Goal: Task Accomplishment & Management: Manage account settings

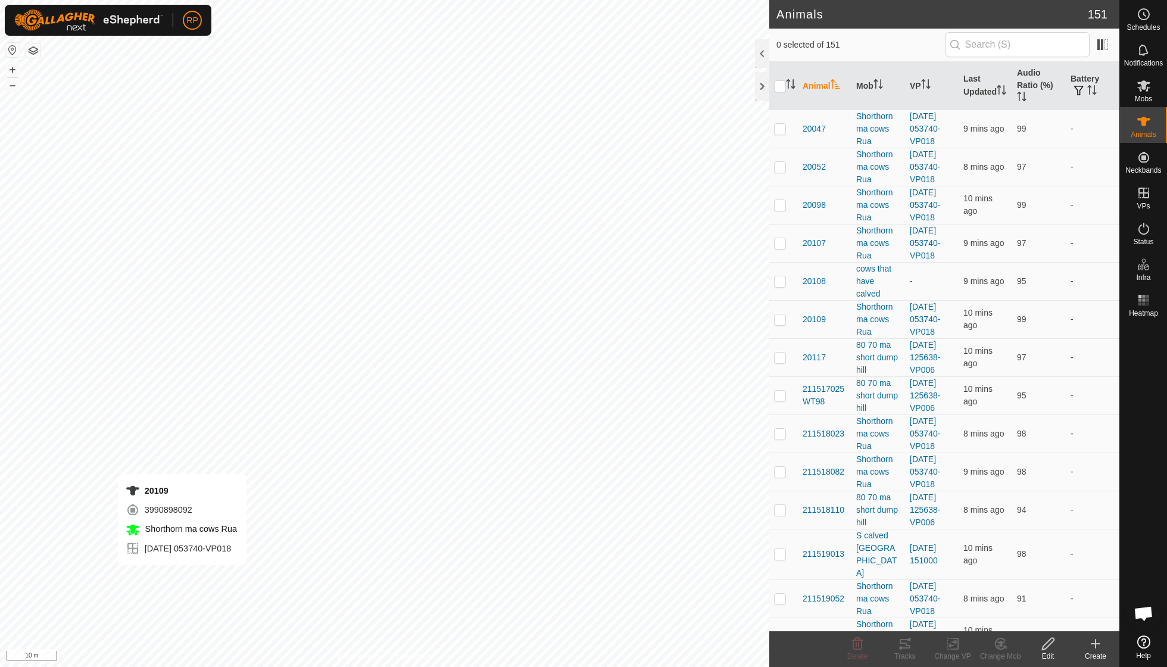
checkbox input "true"
click at [903, 644] on icon at bounding box center [905, 644] width 11 height 10
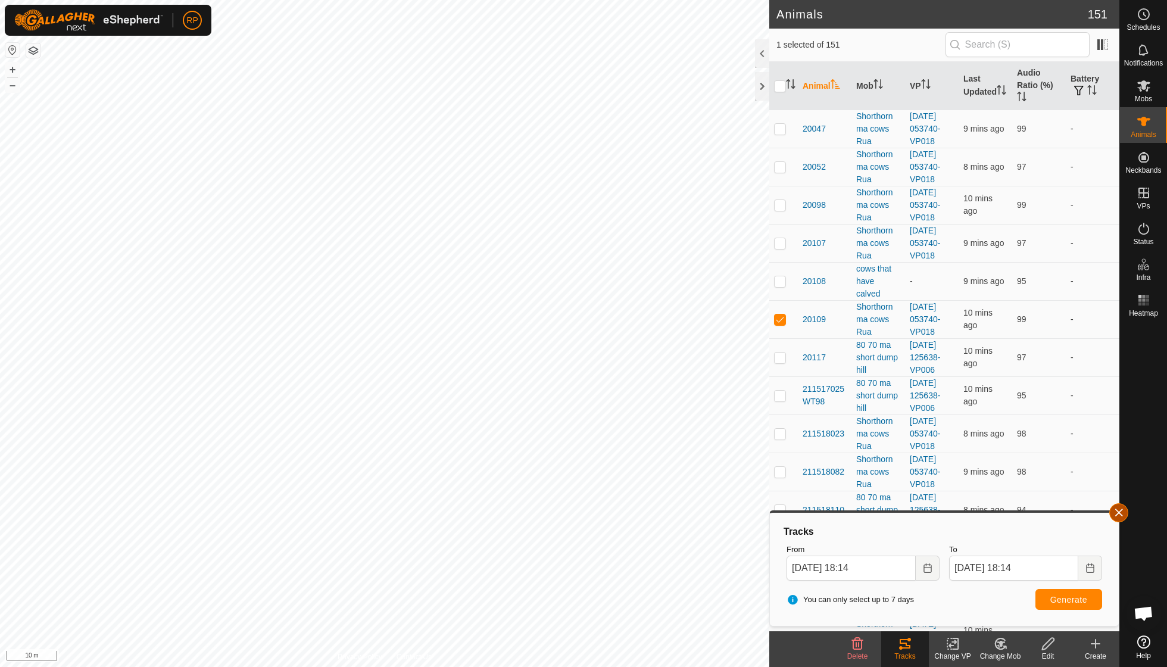
click at [1122, 517] on button "button" at bounding box center [1118, 512] width 19 height 19
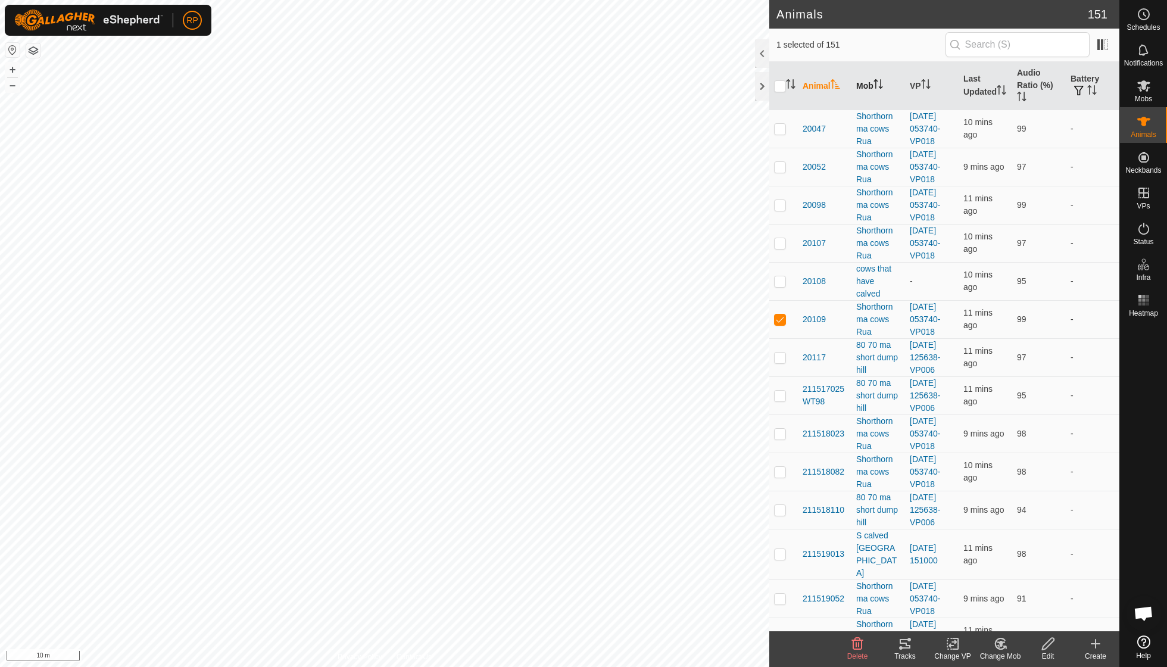
click at [883, 85] on icon "Activate to sort" at bounding box center [879, 84] width 10 height 10
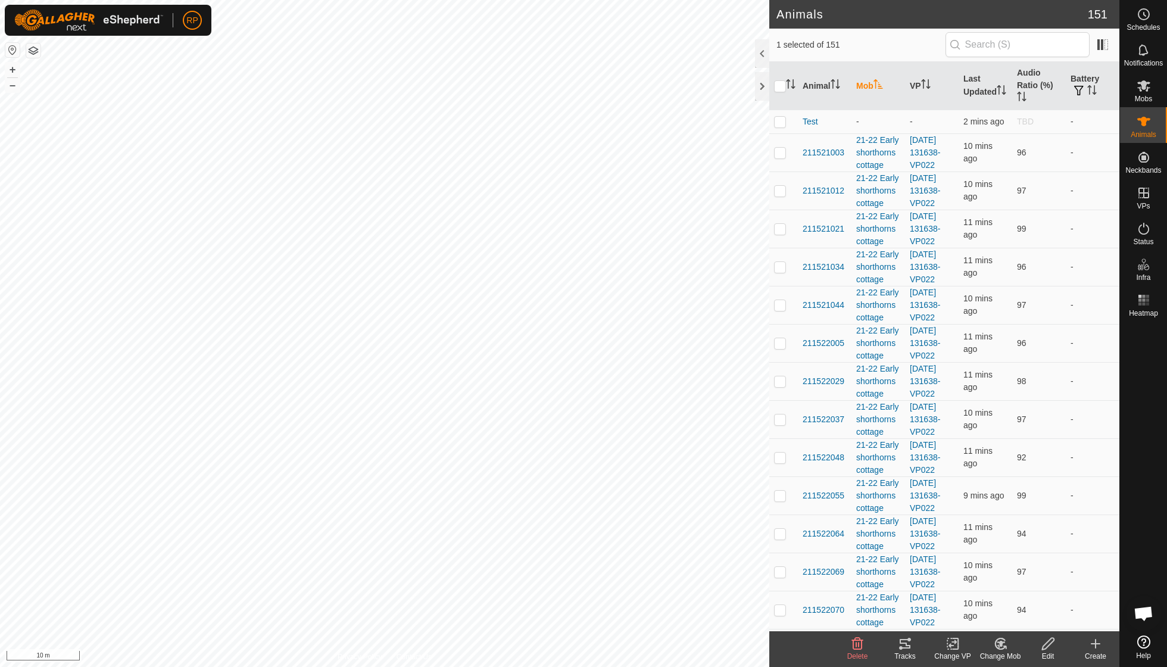
click at [883, 85] on icon "Activate to sort" at bounding box center [879, 84] width 10 height 10
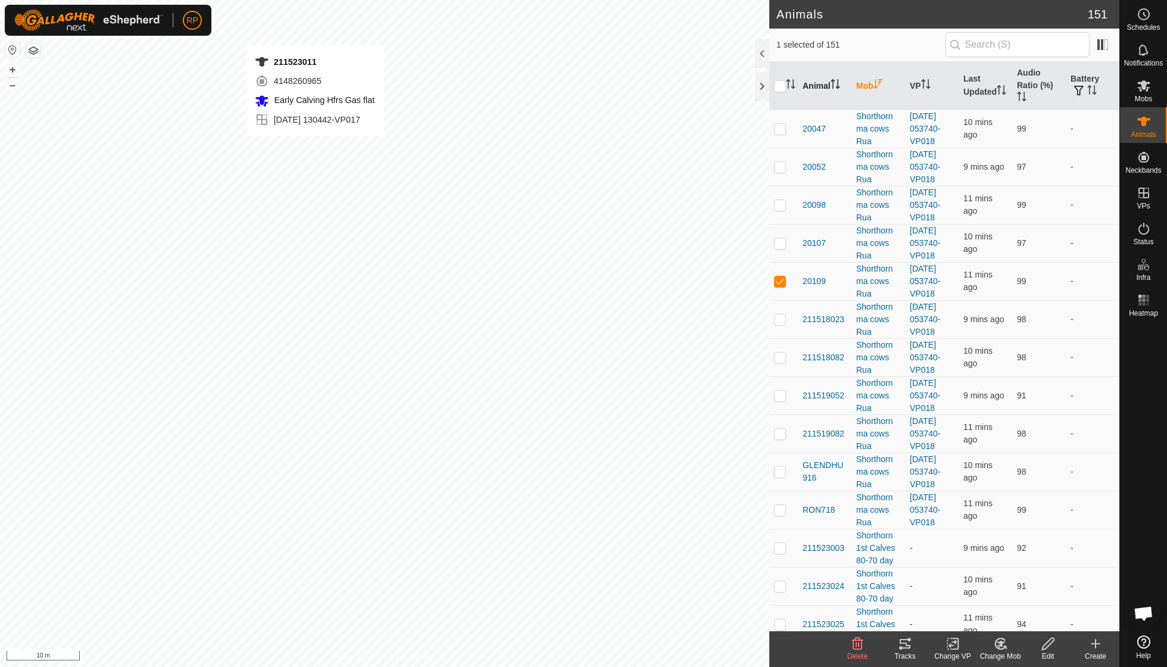
checkbox input "false"
checkbox input "true"
click at [1139, 91] on icon at bounding box center [1144, 86] width 14 height 14
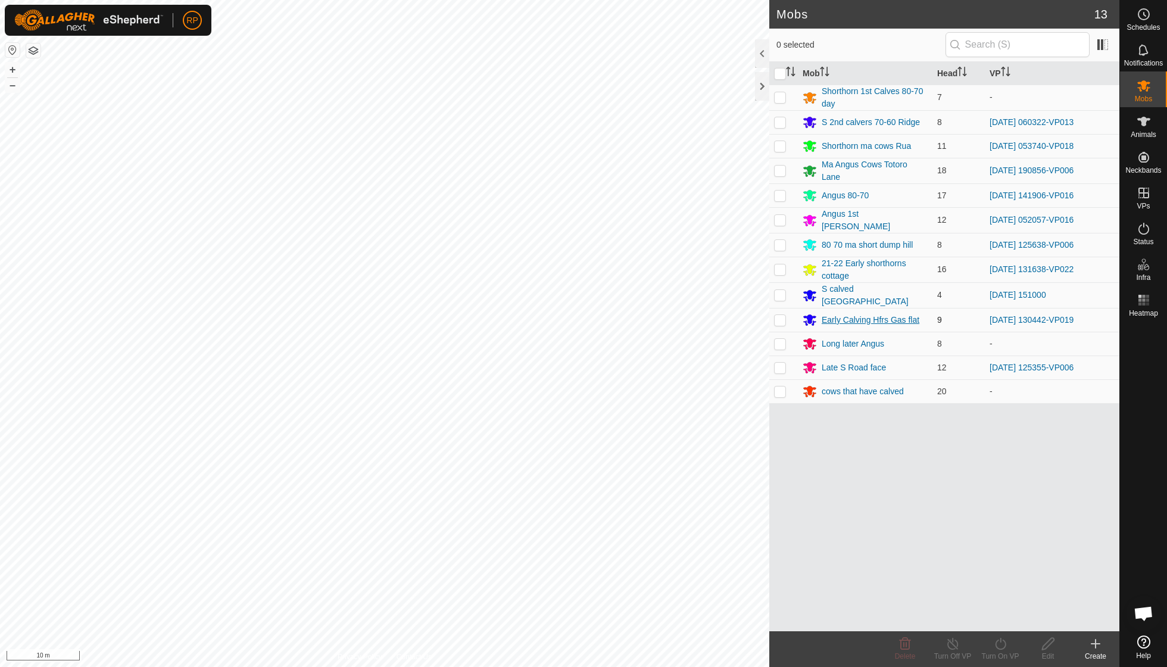
click at [819, 313] on div "Early Calving Hfrs Gas flat" at bounding box center [865, 320] width 125 height 14
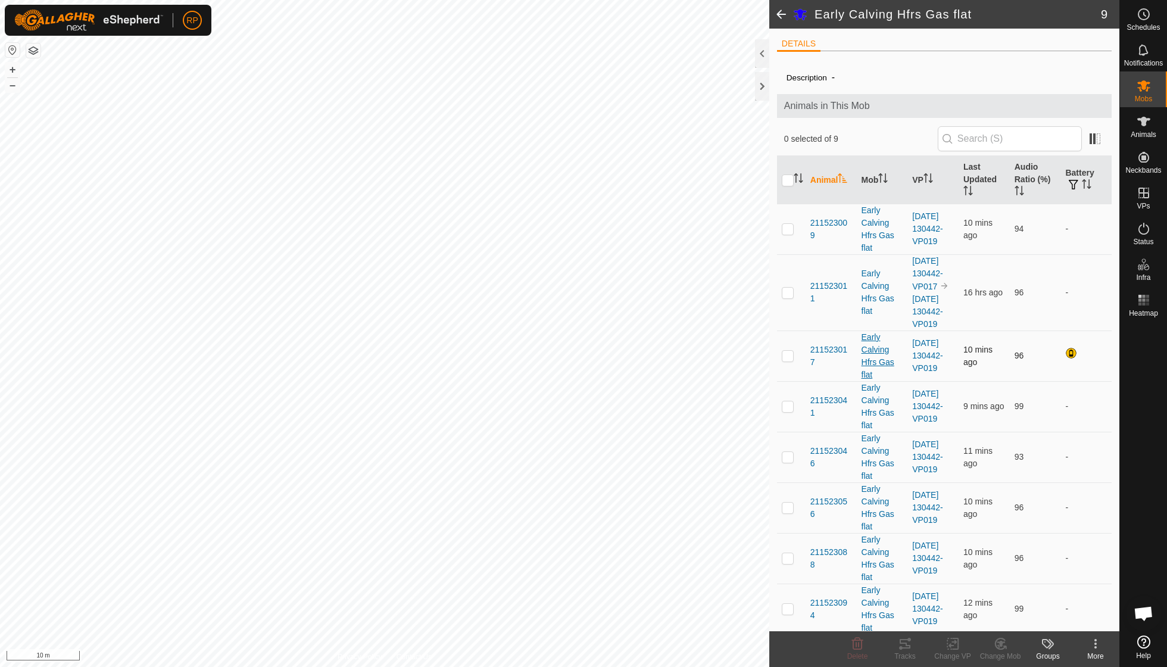
scroll to position [1, 0]
click at [985, 174] on th "Last Updated" at bounding box center [984, 179] width 51 height 48
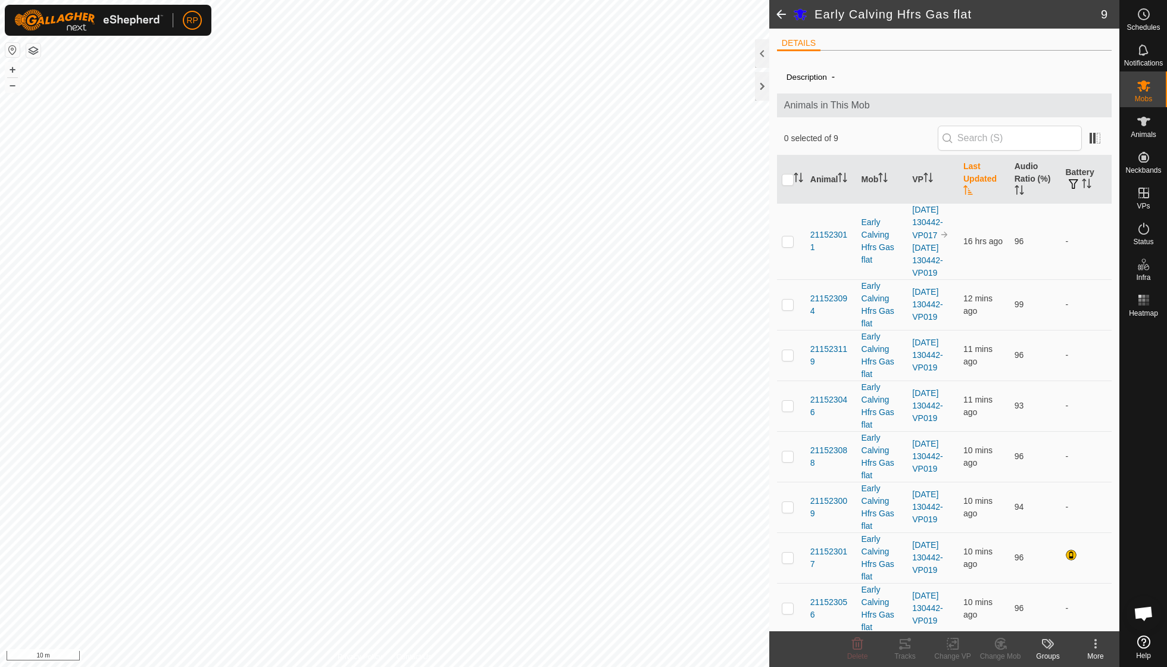
click at [985, 174] on th "Last Updated" at bounding box center [984, 179] width 51 height 48
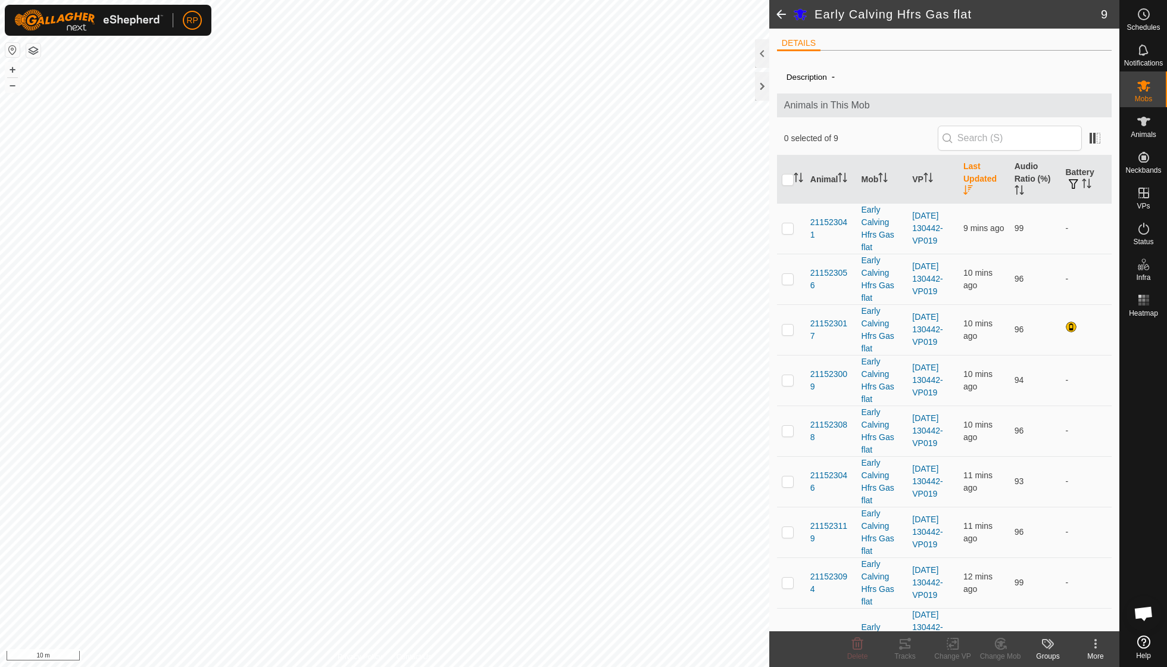
click at [985, 174] on th "Last Updated" at bounding box center [984, 179] width 51 height 48
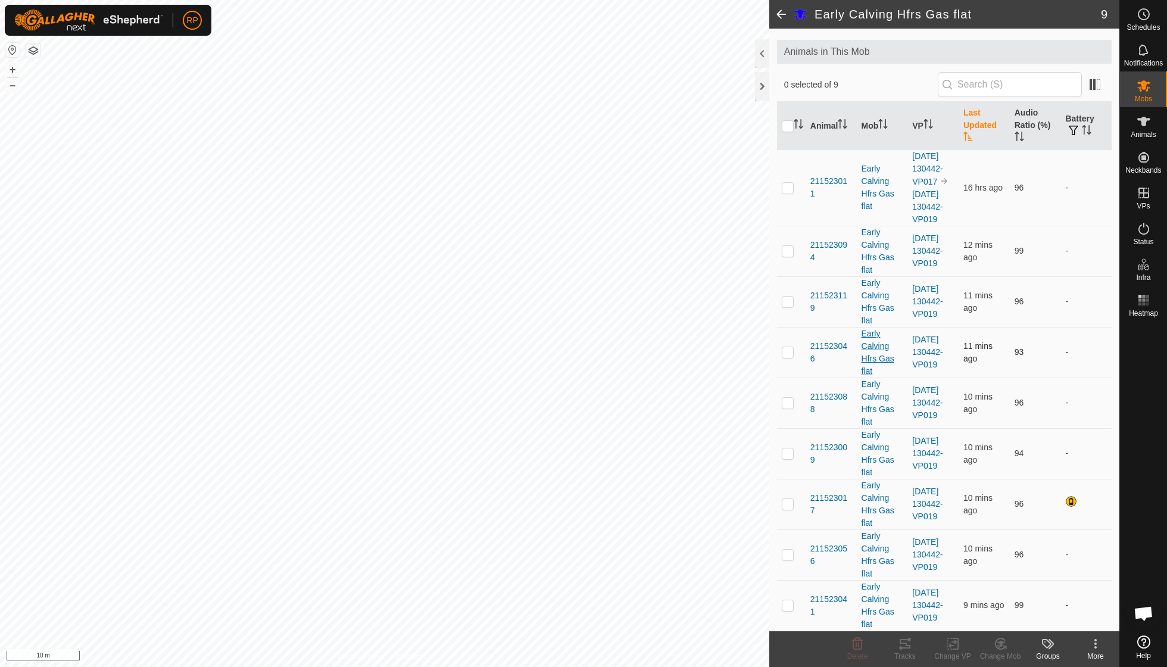
scroll to position [56, 0]
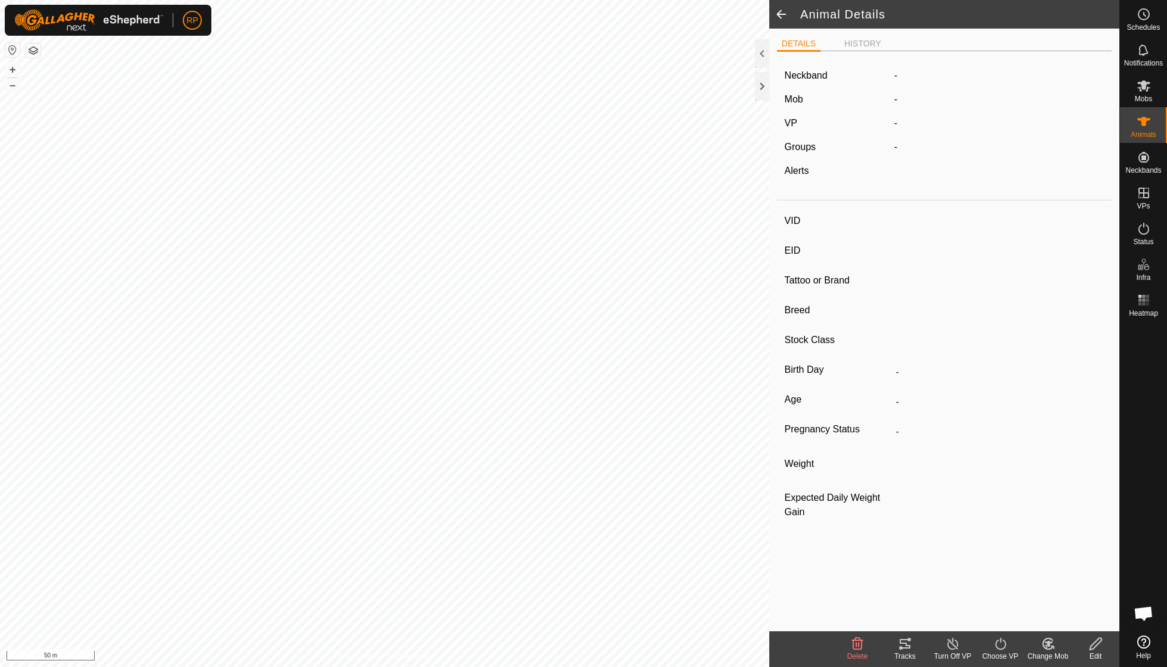
type input "NICKY1221"
type input "-"
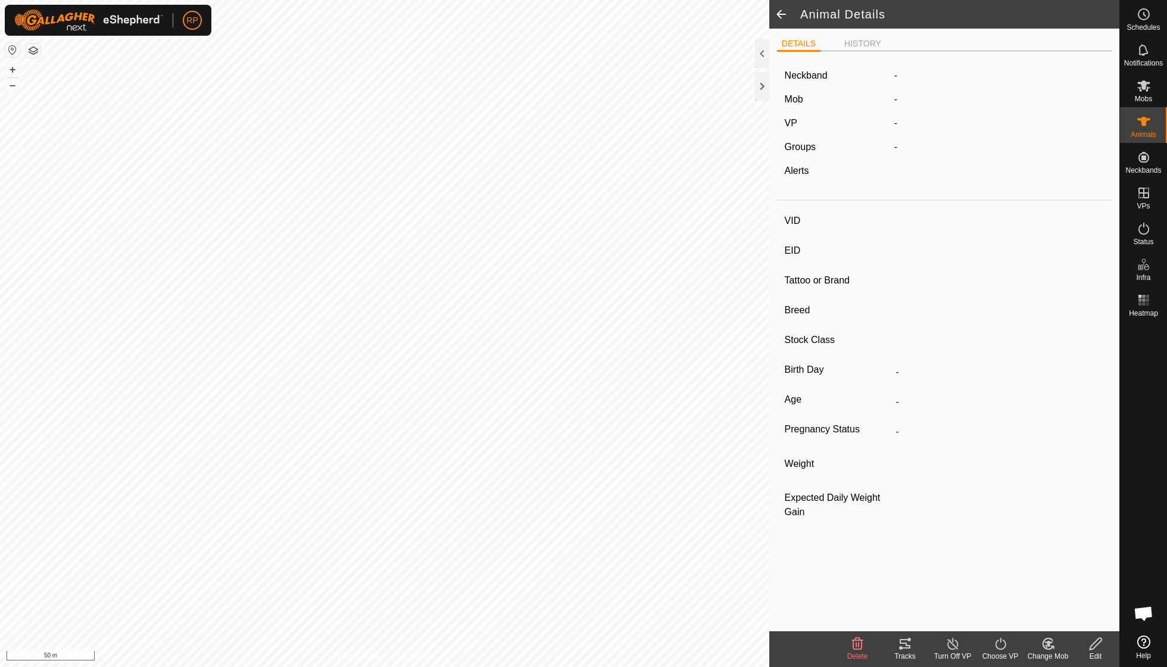
type input "0 kg"
type input "-"
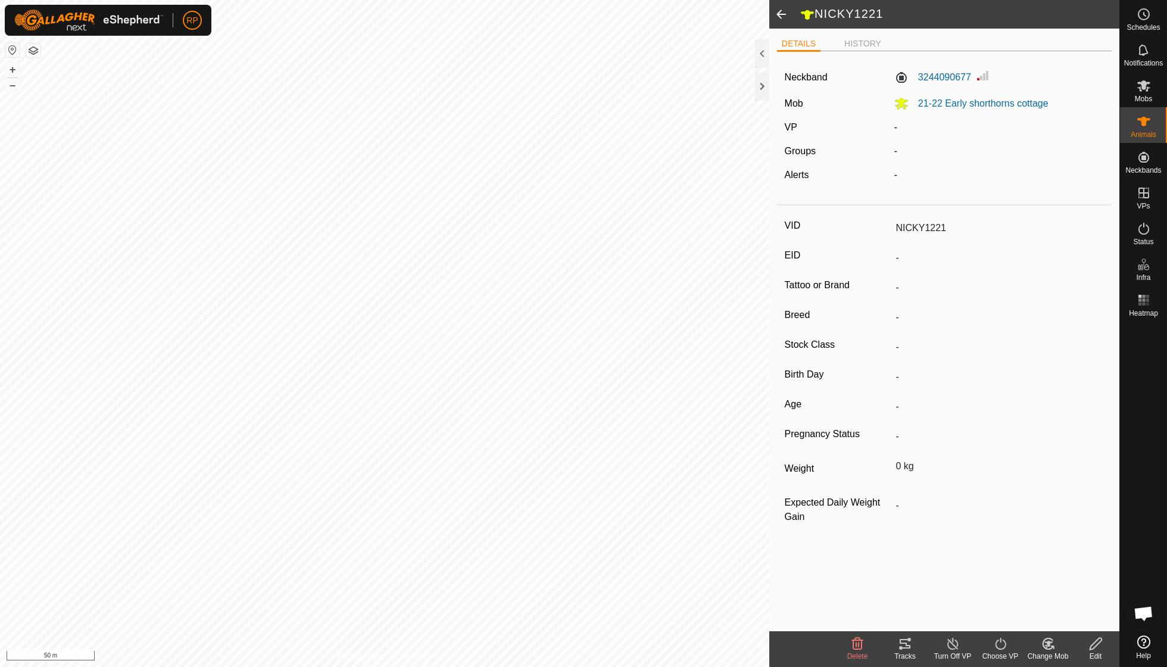
click at [1052, 644] on icon at bounding box center [1048, 644] width 15 height 14
click at [1059, 596] on link "Choose Mob..." at bounding box center [1084, 592] width 118 height 24
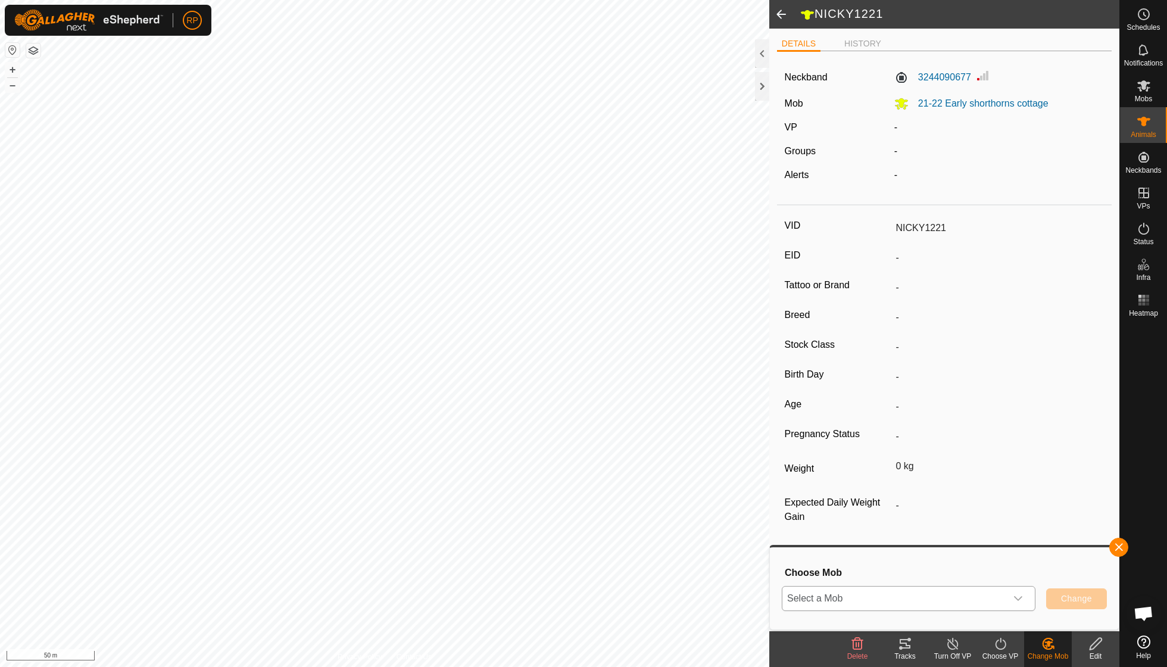
click at [1018, 594] on icon "dropdown trigger" at bounding box center [1018, 599] width 10 height 10
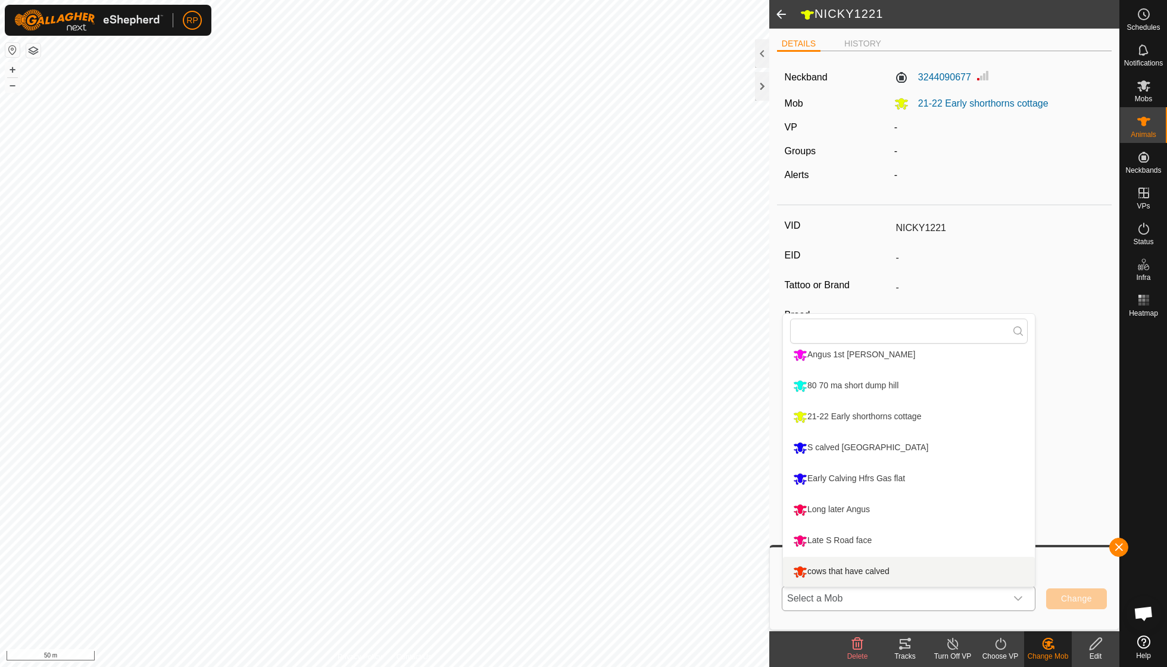
click at [884, 572] on li "cows that have calved" at bounding box center [909, 572] width 252 height 30
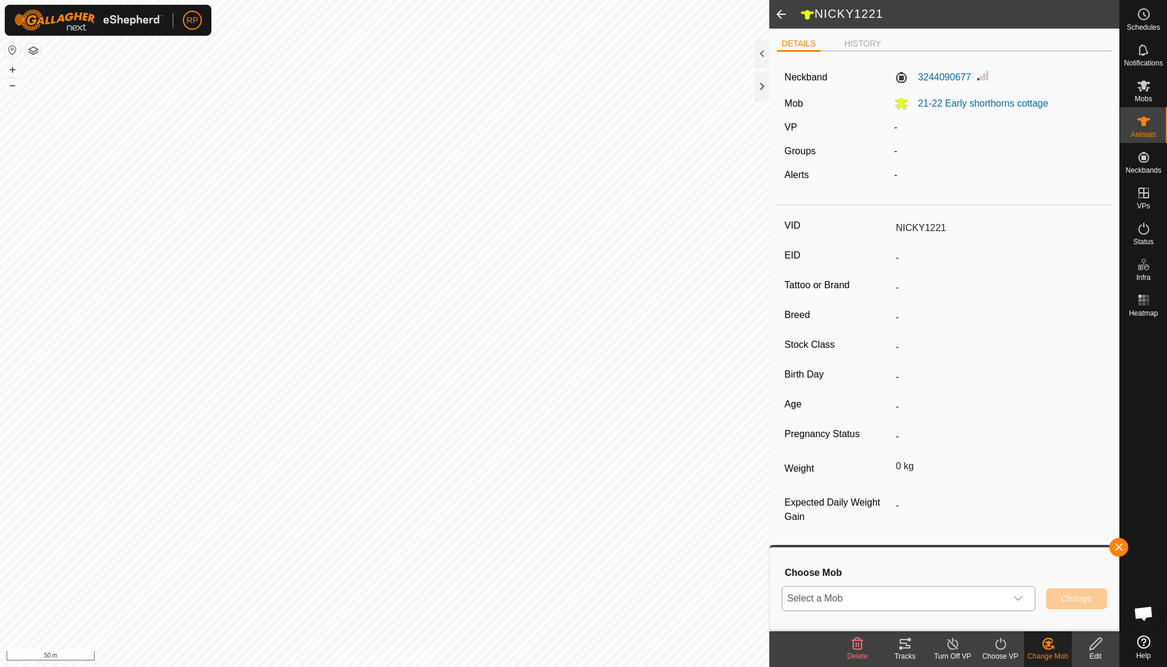
scroll to position [163, 0]
click at [1075, 594] on span "Change" at bounding box center [1076, 599] width 31 height 10
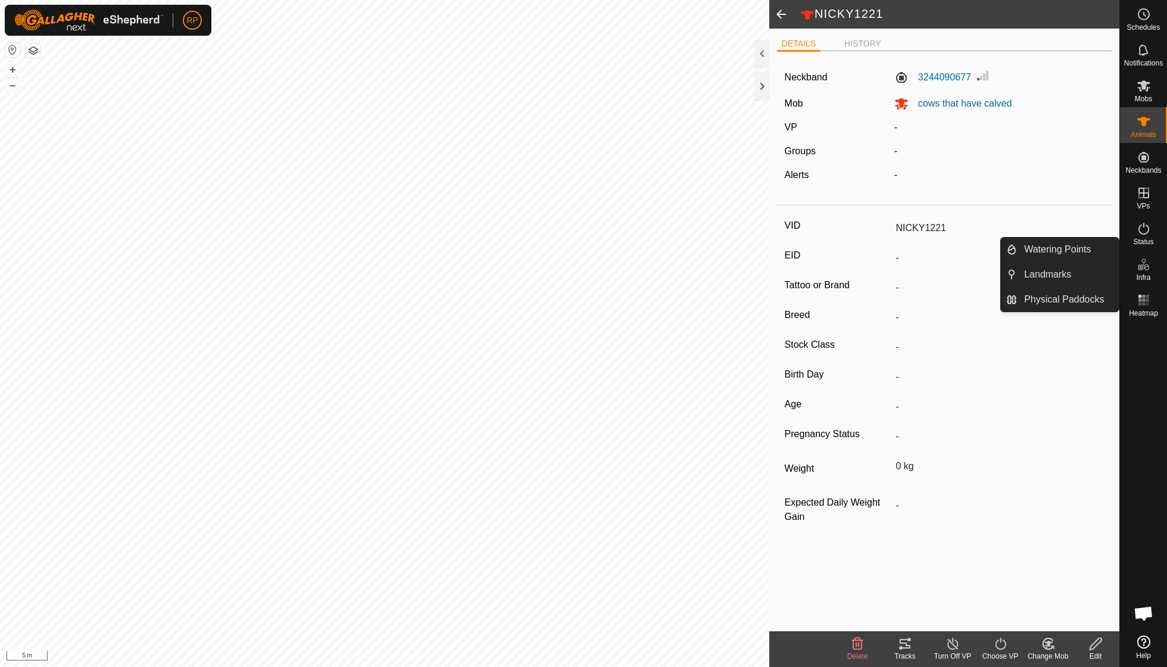
click at [1144, 274] on span "Infra" at bounding box center [1143, 277] width 14 height 7
click at [1060, 258] on link "Watering Points" at bounding box center [1068, 250] width 102 height 24
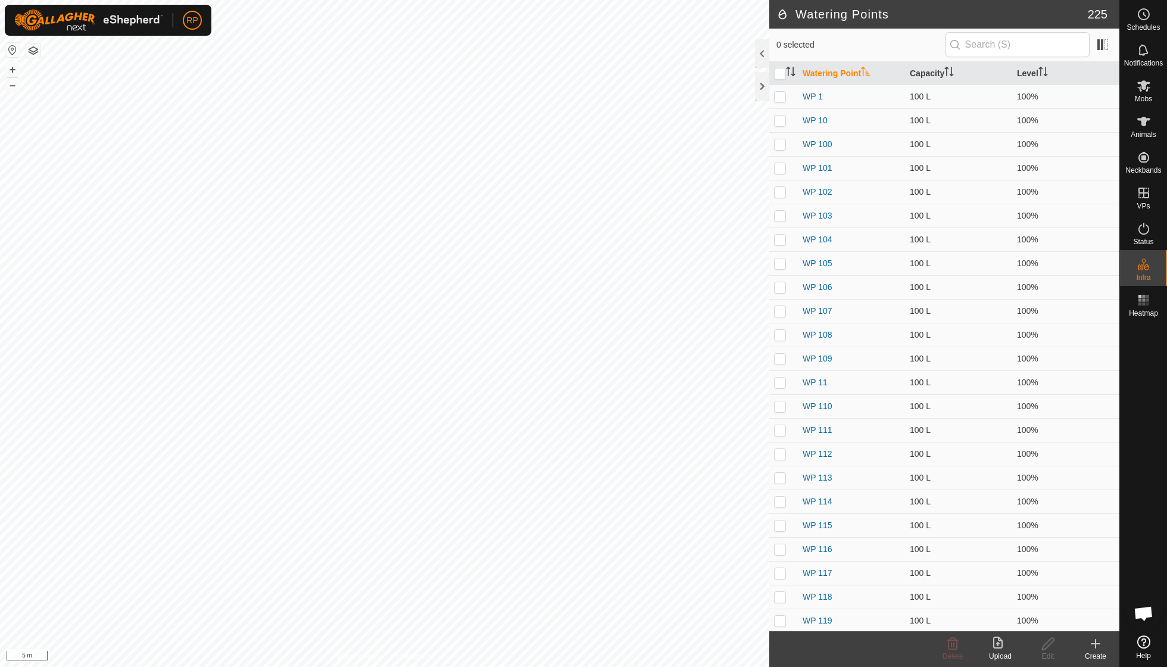
click at [1096, 644] on icon at bounding box center [1096, 644] width 8 height 0
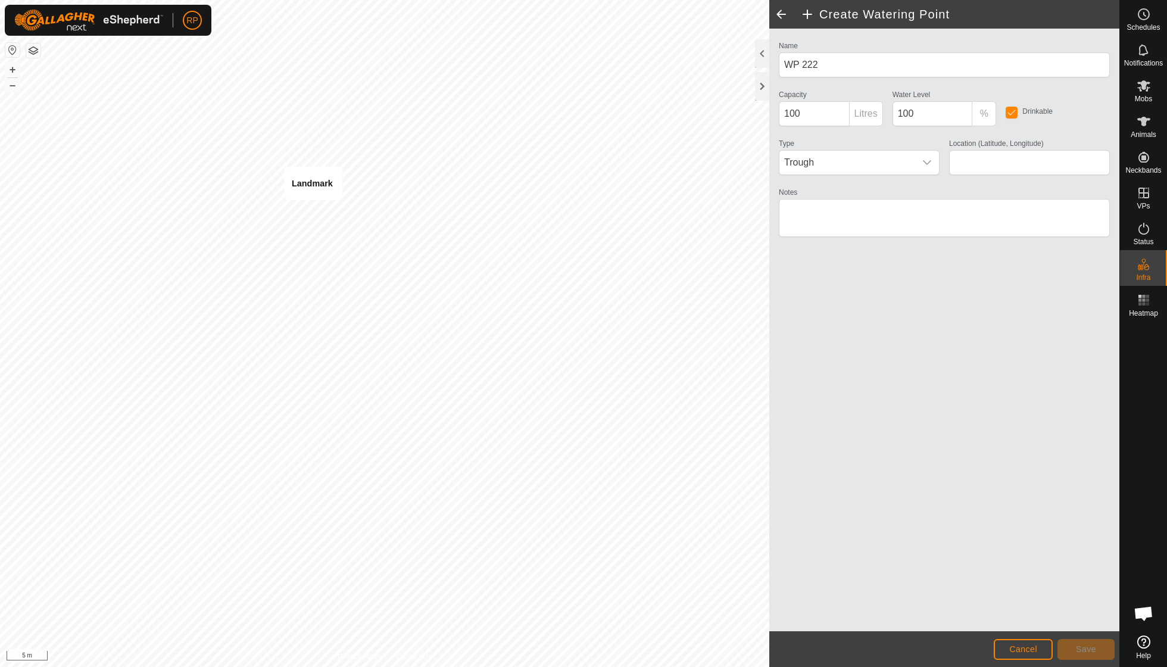
type input "-38.559335, 174.888261"
click at [1086, 657] on button "Save" at bounding box center [1086, 649] width 57 height 21
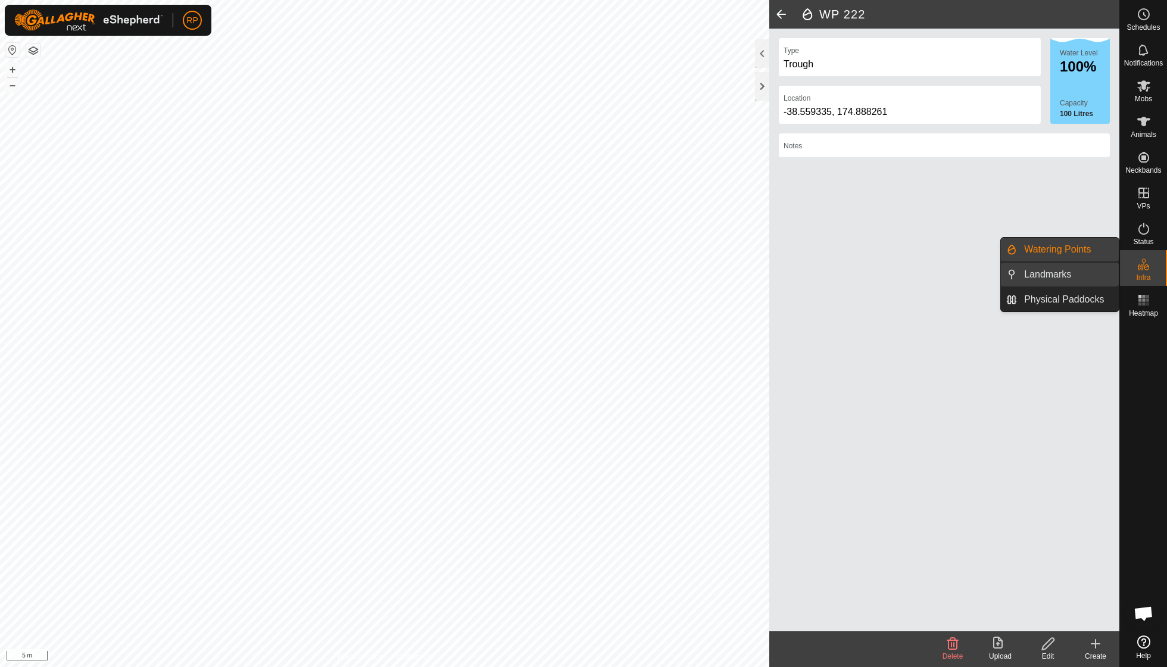
click at [1063, 276] on link "Landmarks" at bounding box center [1068, 275] width 102 height 24
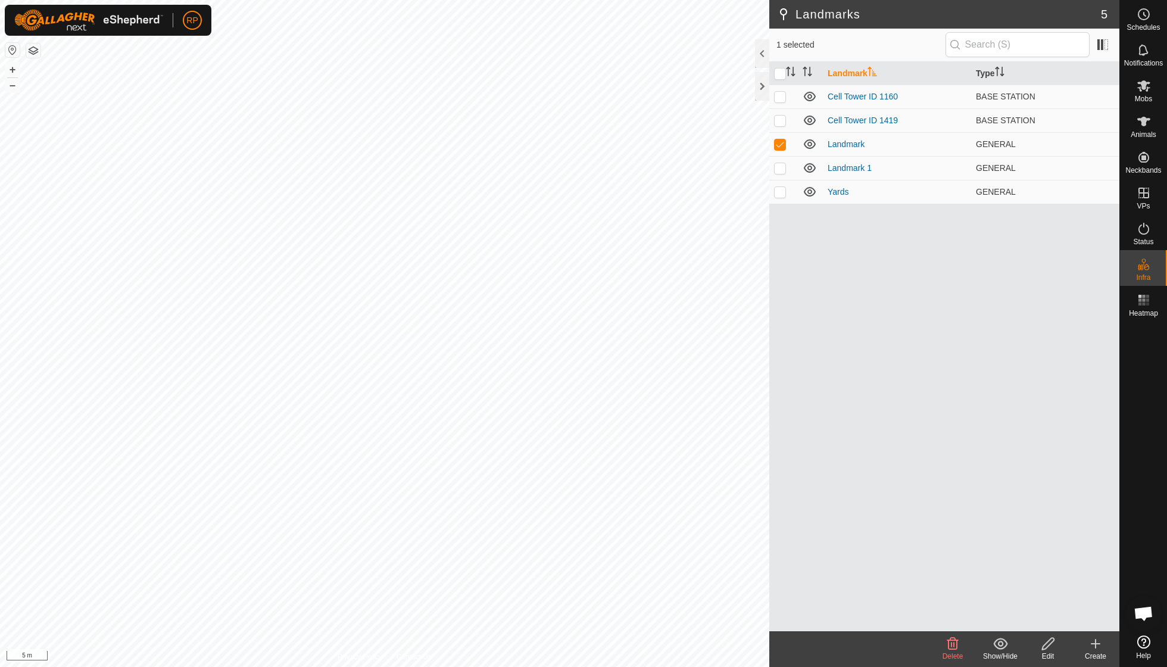
click at [953, 644] on icon at bounding box center [952, 644] width 11 height 12
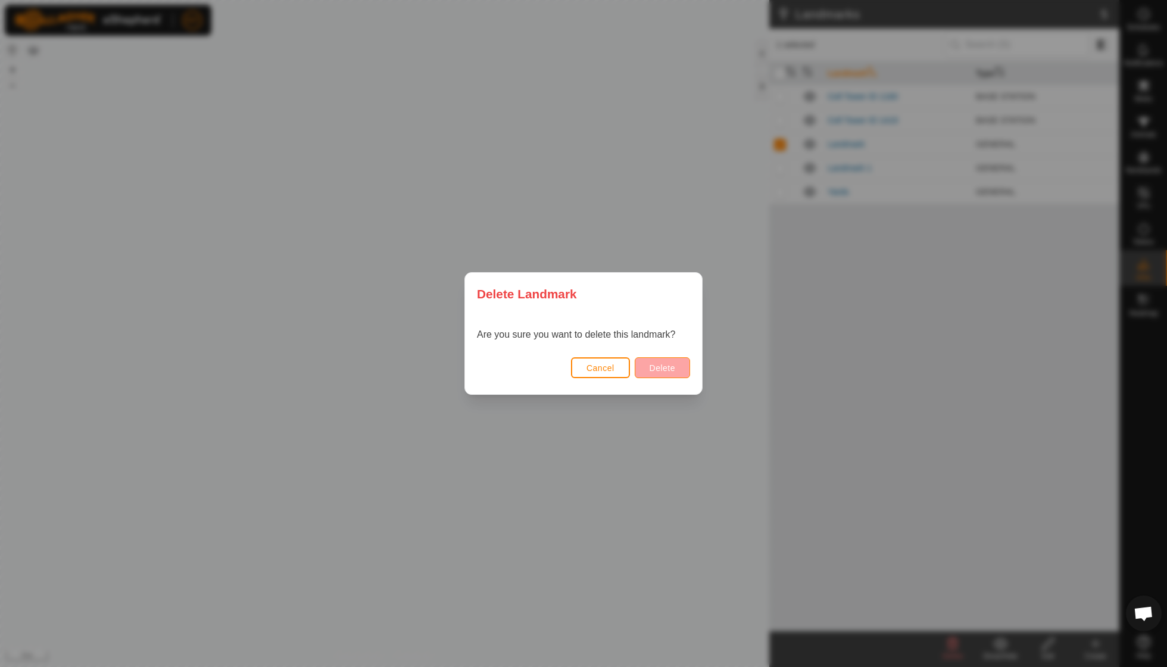
click at [662, 372] on button "Delete" at bounding box center [662, 367] width 55 height 21
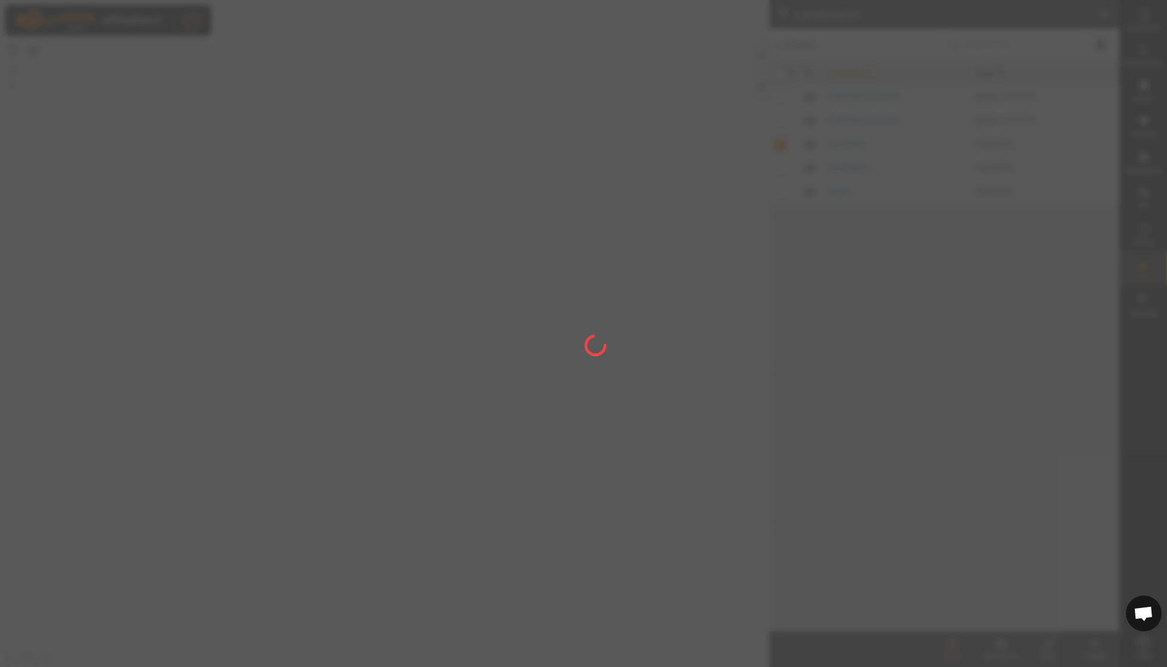
checkbox input "false"
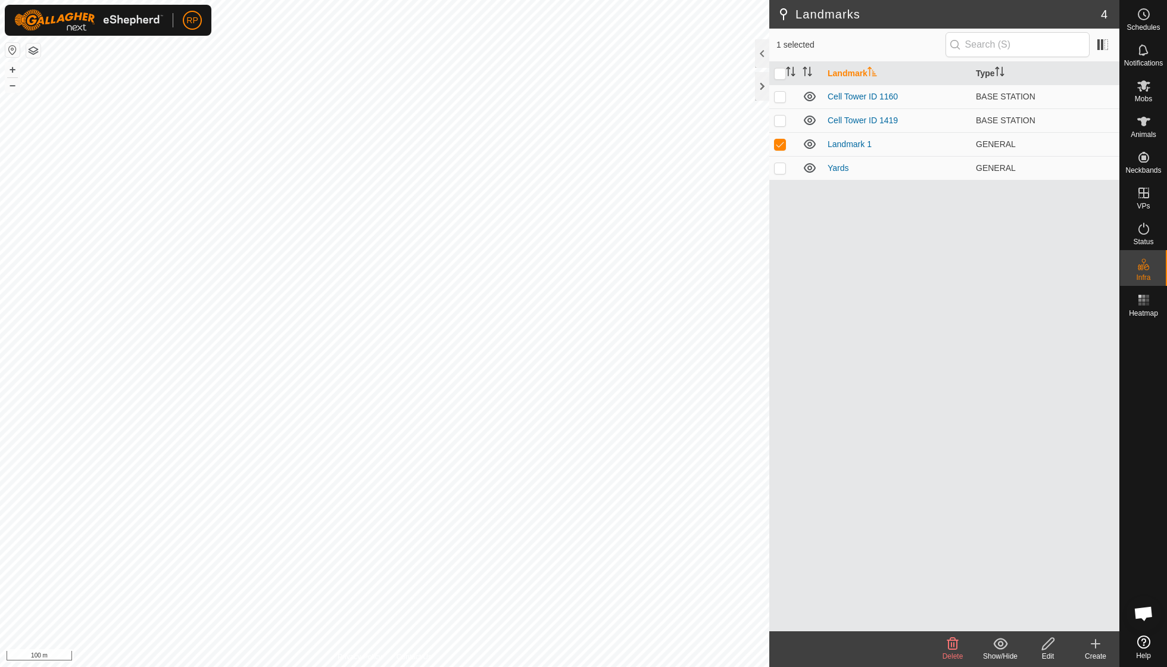
click at [952, 643] on icon at bounding box center [952, 644] width 11 height 12
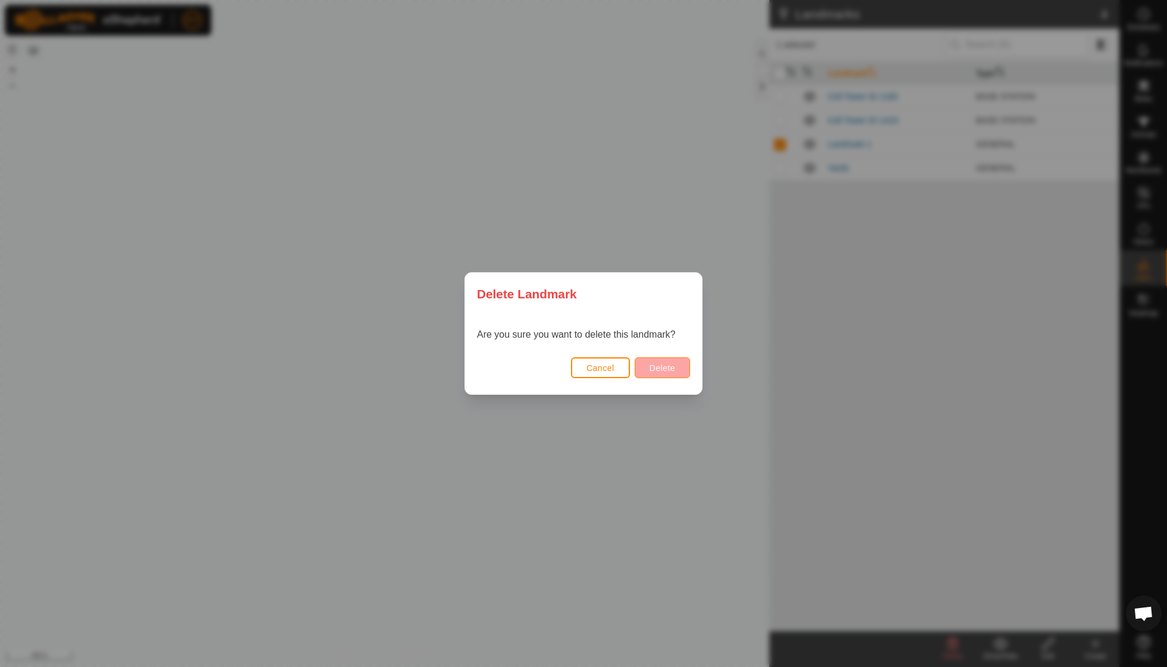
click at [663, 374] on button "Delete" at bounding box center [662, 367] width 55 height 21
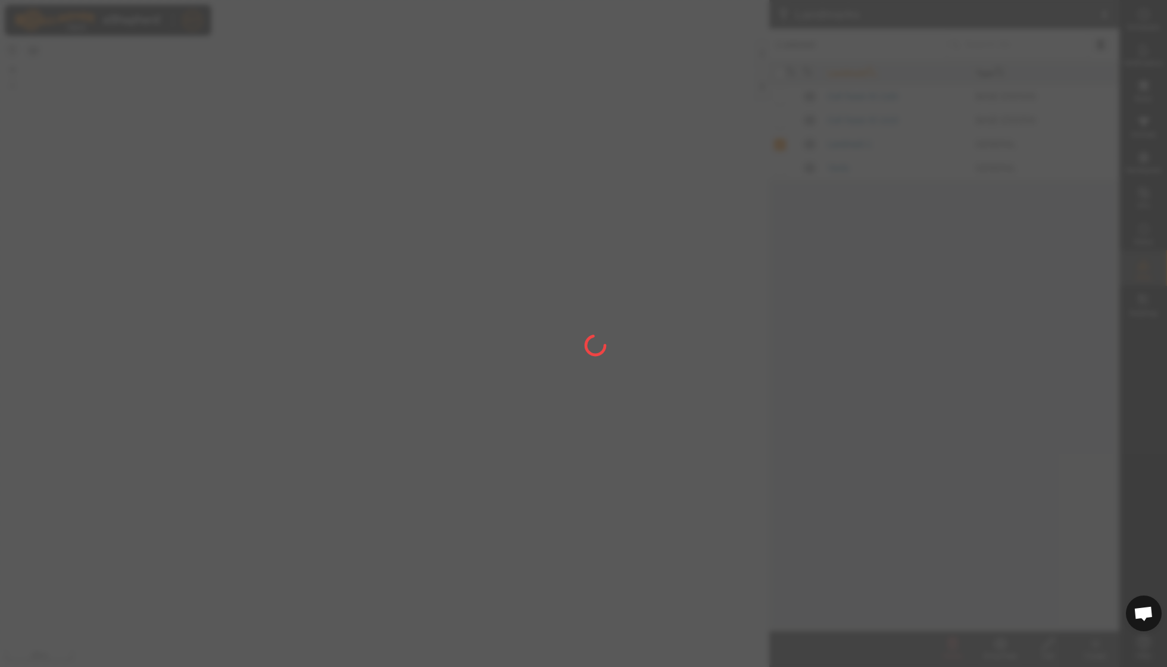
checkbox input "false"
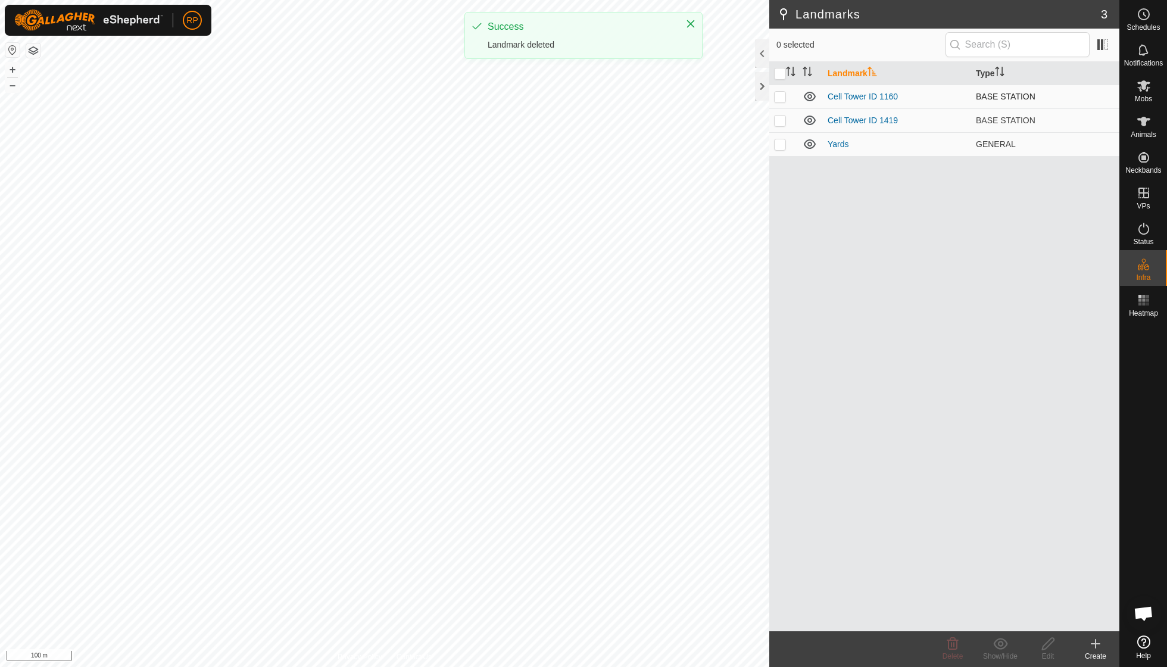
click at [781, 94] on p-checkbox at bounding box center [780, 97] width 12 height 10
checkbox input "true"
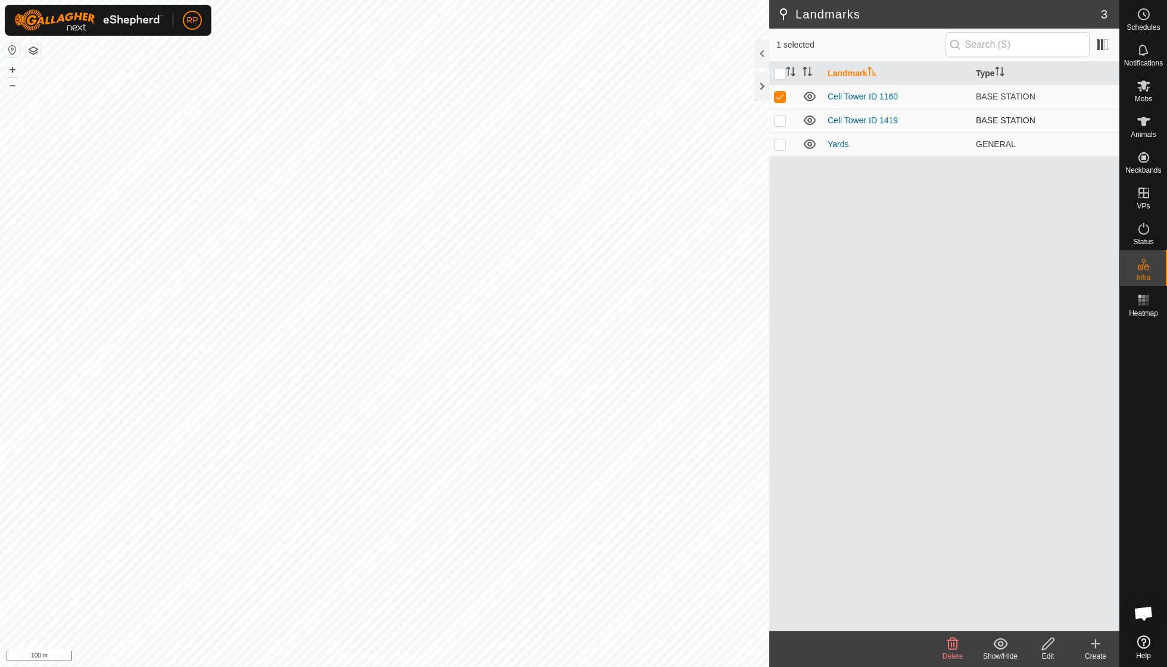
click at [781, 120] on p-checkbox at bounding box center [780, 121] width 12 height 10
checkbox input "true"
